Goal: Information Seeking & Learning: Learn about a topic

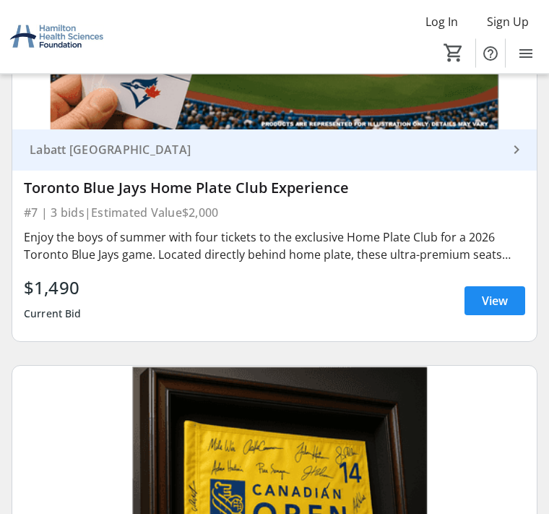
scroll to position [3598, 0]
click at [474, 423] on img at bounding box center [274, 513] width 525 height 295
click at [476, 429] on img at bounding box center [274, 513] width 525 height 295
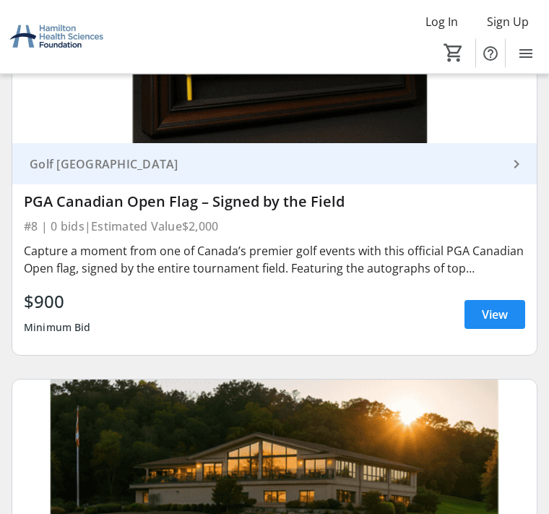
scroll to position [4116, 0]
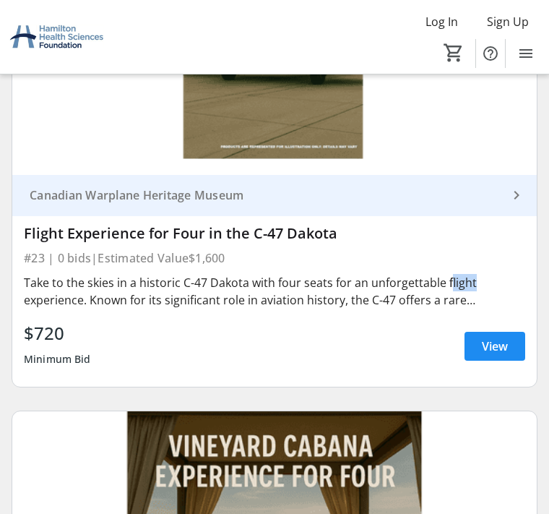
scroll to position [12106, 0]
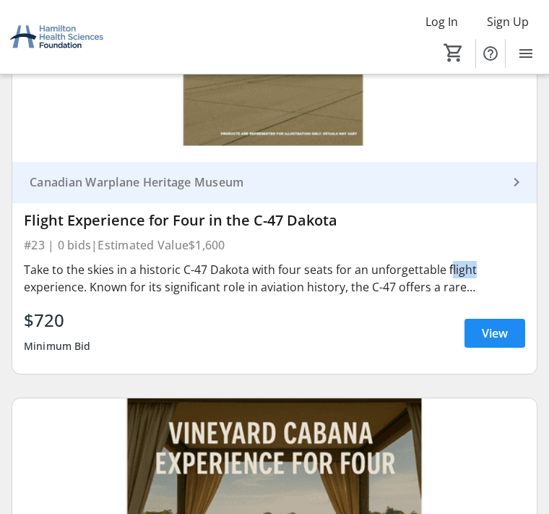
click at [508, 261] on div "Take to the skies in a historic C-47 Dakota with four seats for an unforgettabl…" at bounding box center [275, 278] width 502 height 35
click at [505, 261] on div "Take to the skies in a historic C-47 Dakota with four seats for an unforgettabl…" at bounding box center [275, 278] width 502 height 35
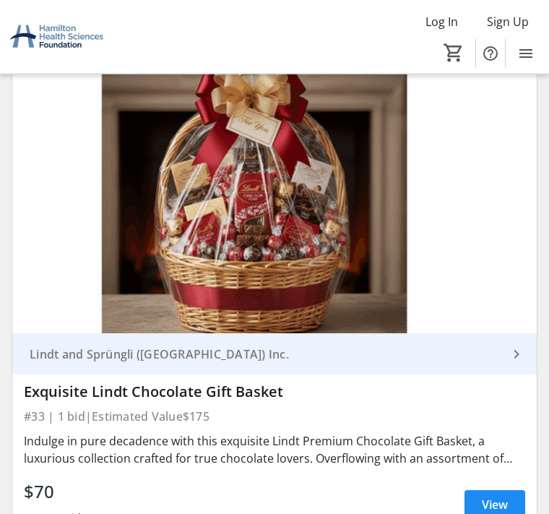
scroll to position [17249, 0]
click at [499, 497] on span "View" at bounding box center [495, 505] width 26 height 17
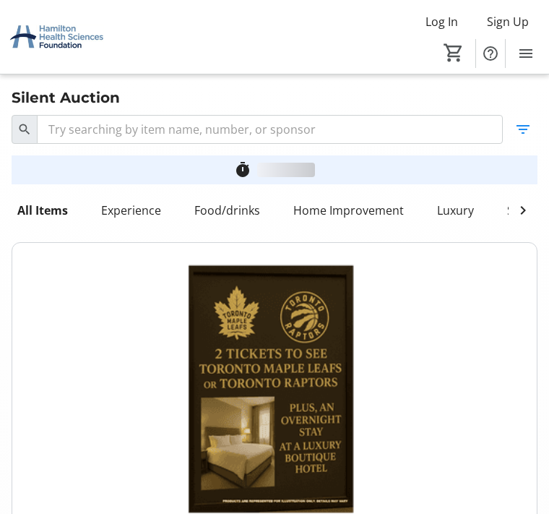
scroll to position [17249, 0]
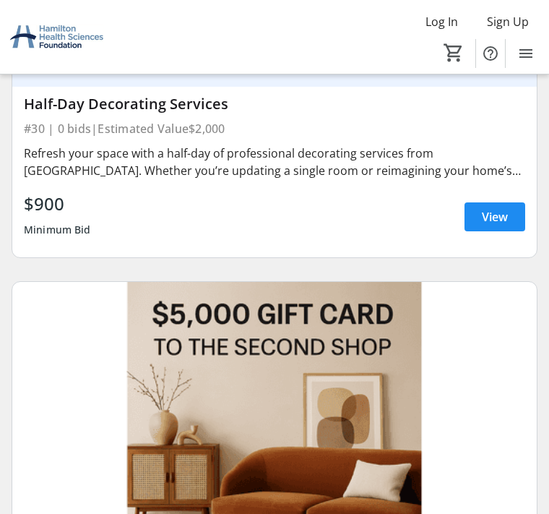
click at [499, 326] on img at bounding box center [274, 429] width 525 height 295
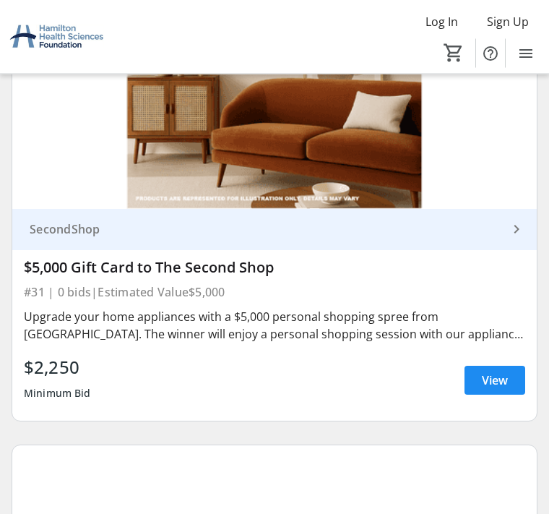
scroll to position [16312, 0]
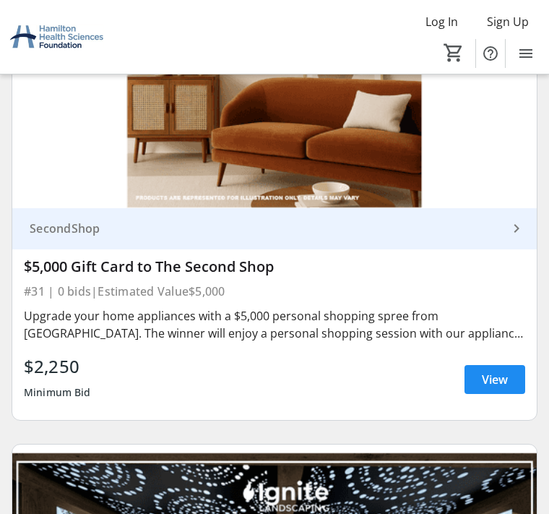
click at [502, 371] on span "View" at bounding box center [495, 379] width 26 height 17
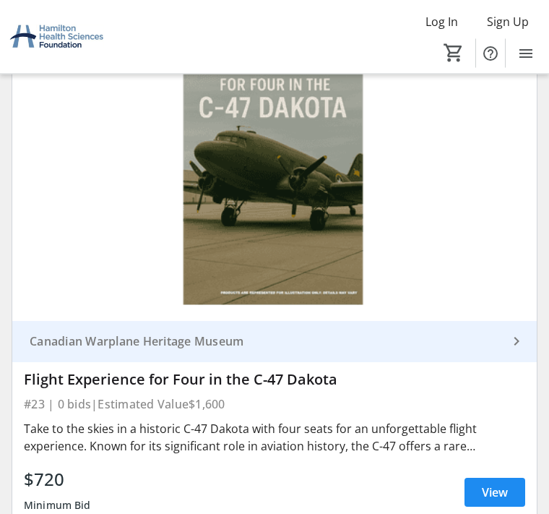
scroll to position [11947, 0]
click at [498, 484] on span "View" at bounding box center [495, 492] width 26 height 17
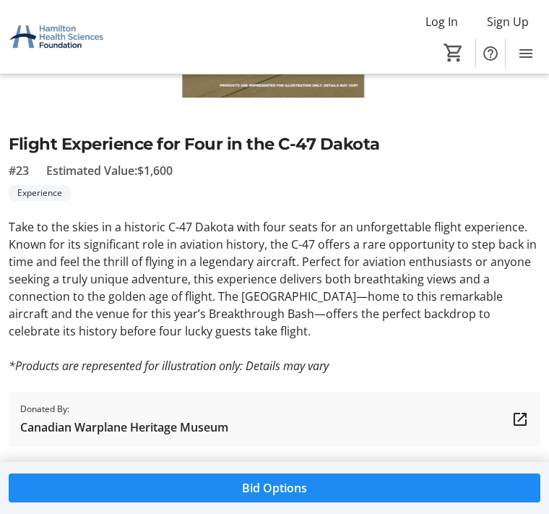
scroll to position [299, 0]
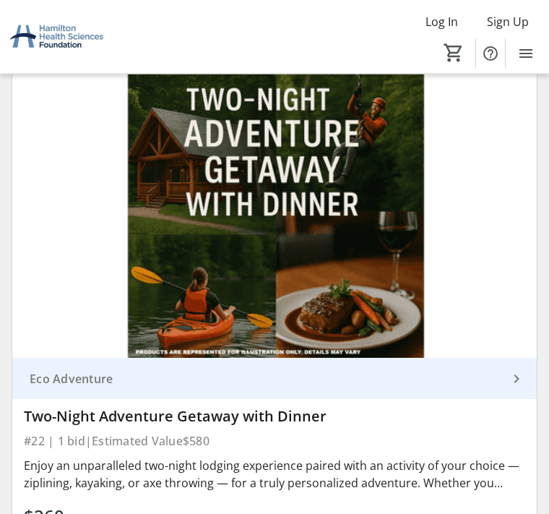
scroll to position [11384, 0]
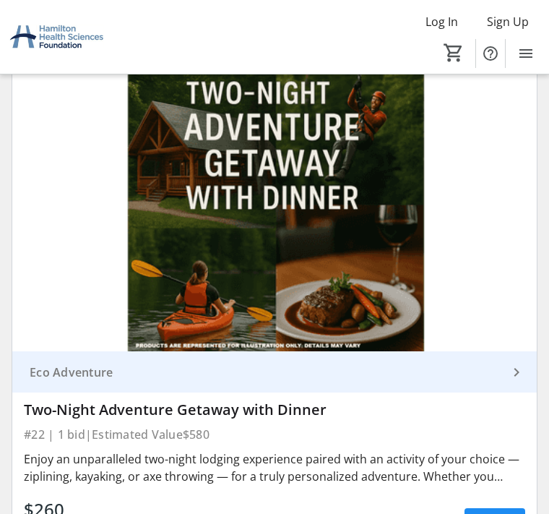
click at [499, 513] on span "View" at bounding box center [495, 522] width 26 height 17
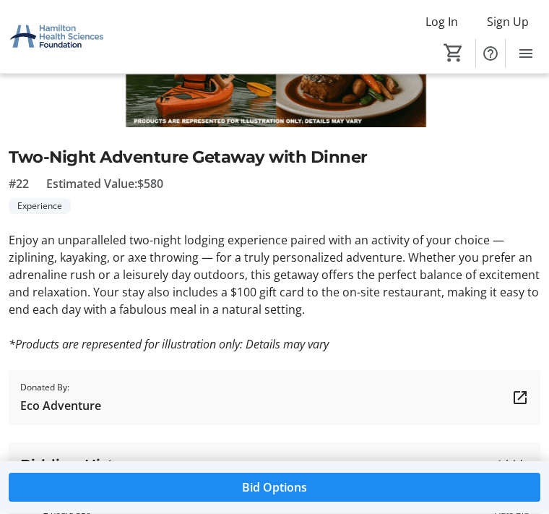
scroll to position [306, 0]
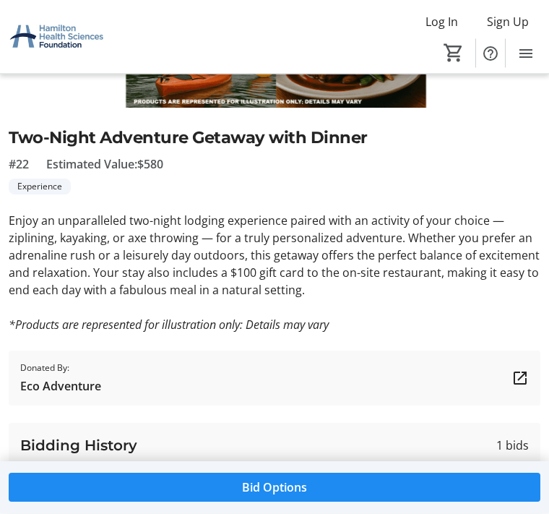
click at [507, 377] on tr-auction-item-sponsor-ui "Donated By: Eco Adventure" at bounding box center [275, 378] width 532 height 55
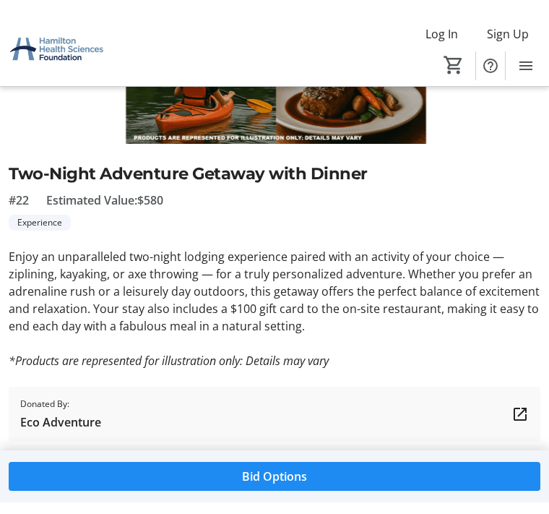
scroll to position [315, 0]
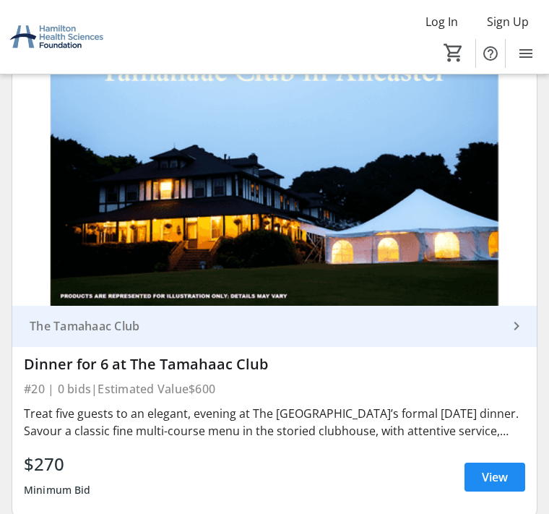
scroll to position [10366, 0]
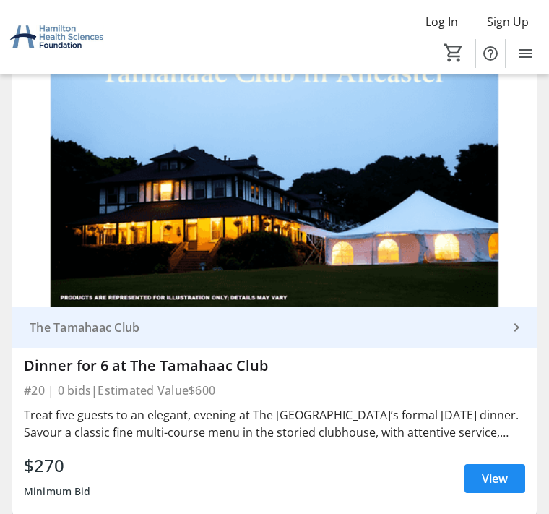
click at [497, 461] on span at bounding box center [495, 478] width 61 height 35
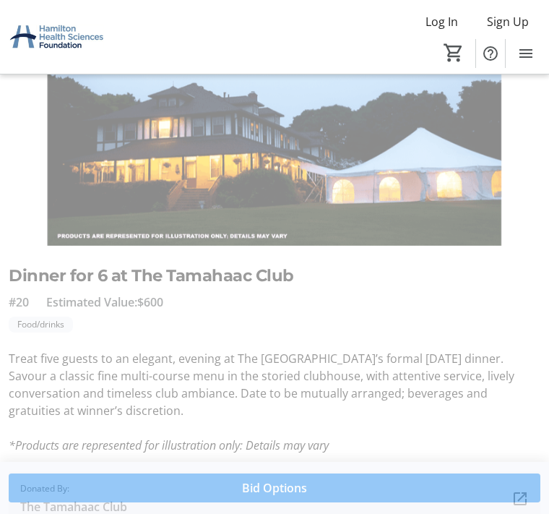
scroll to position [245, 0]
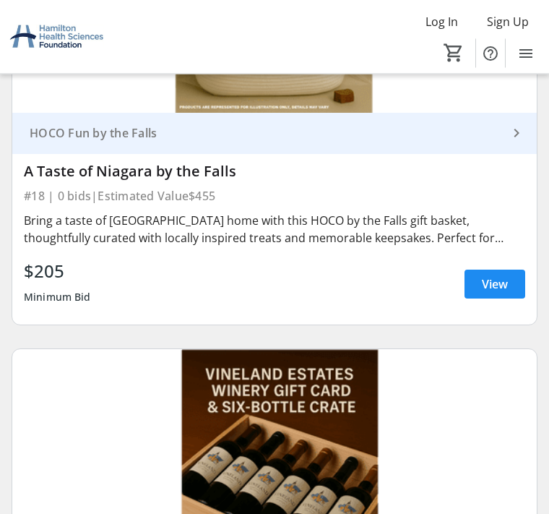
scroll to position [9483, 0]
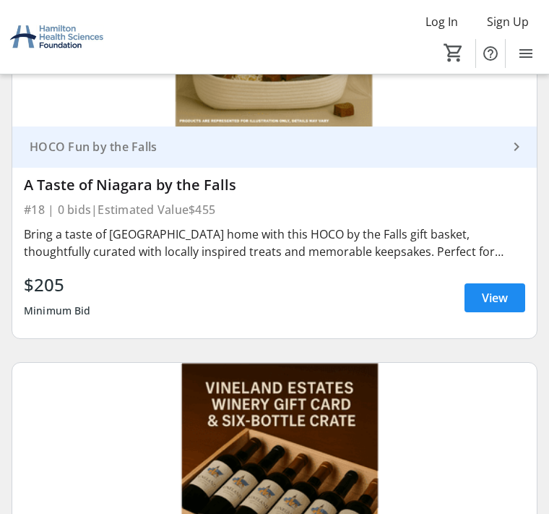
click at [517, 280] on span at bounding box center [495, 297] width 61 height 35
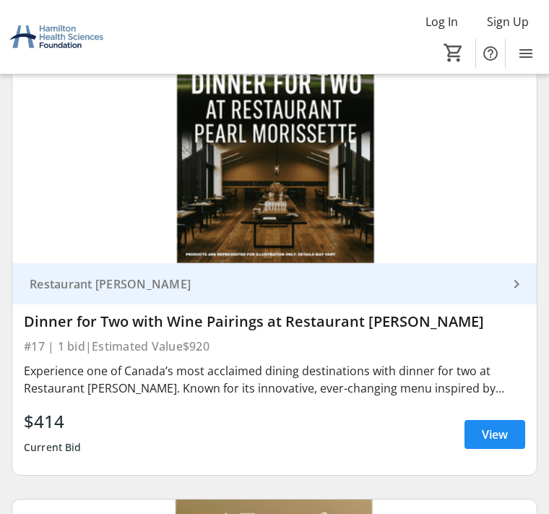
scroll to position [8814, 0]
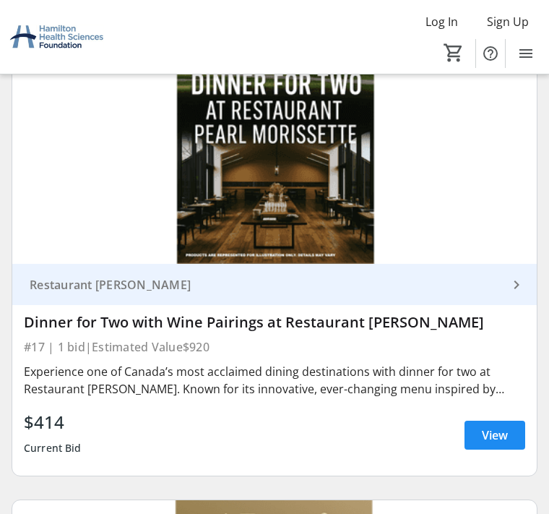
click at [497, 426] on span "View" at bounding box center [495, 434] width 26 height 17
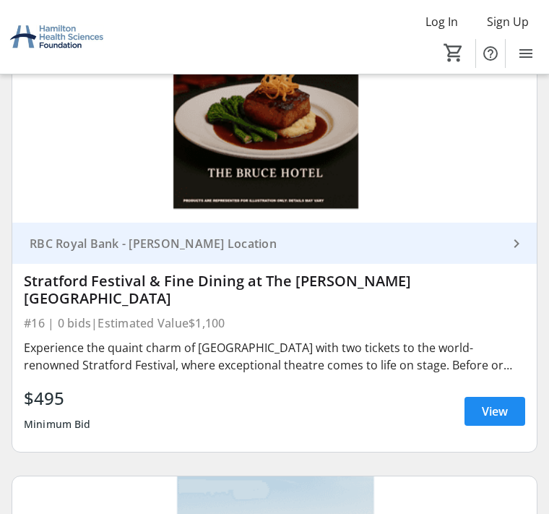
scroll to position [8305, 0]
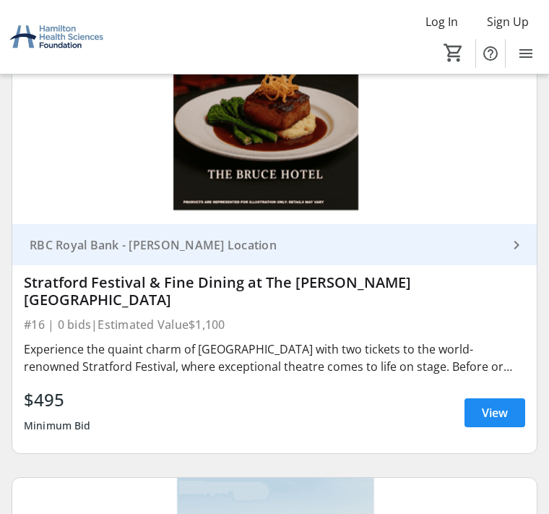
click at [492, 404] on span "View" at bounding box center [495, 412] width 26 height 17
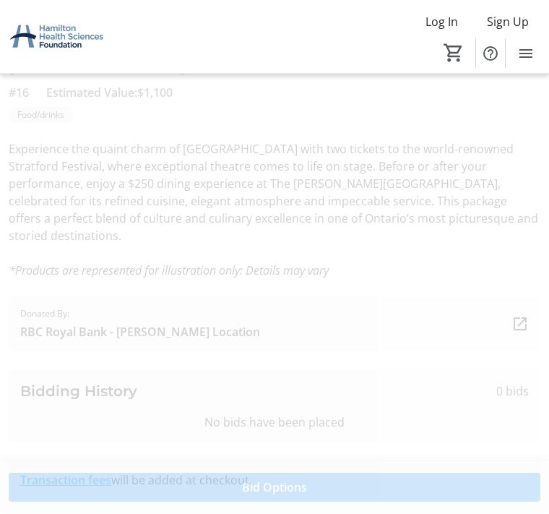
scroll to position [436, 0]
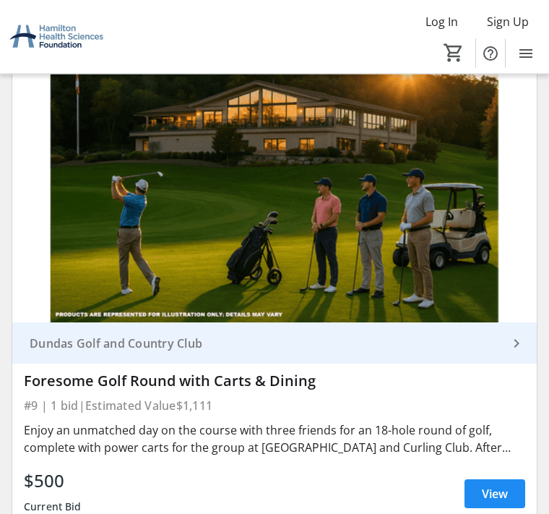
scroll to position [4480, 0]
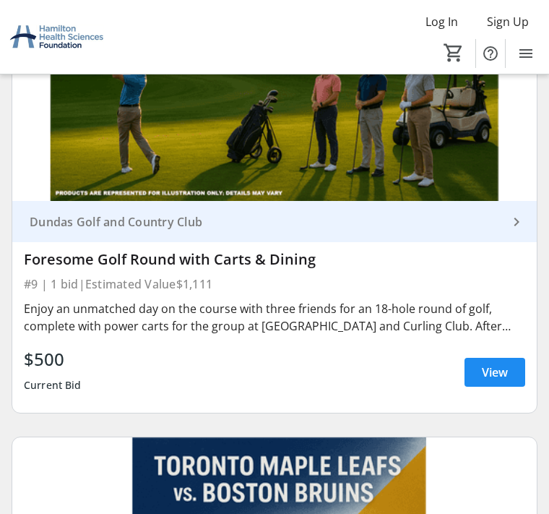
click at [486, 371] on span "View" at bounding box center [495, 372] width 26 height 17
